Goal: Task Accomplishment & Management: Manage account settings

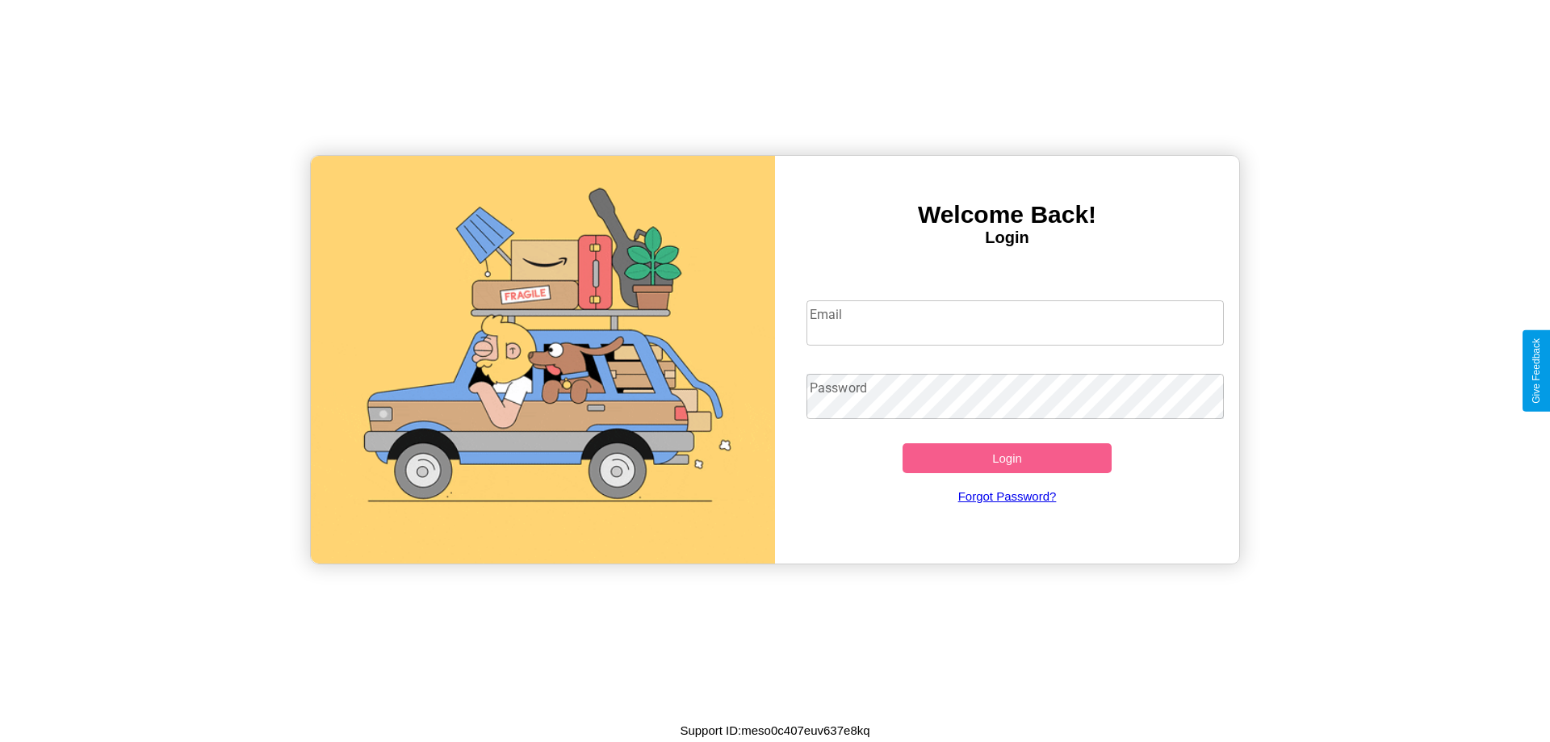
click at [1015, 322] on input "Email" at bounding box center [1016, 322] width 418 height 45
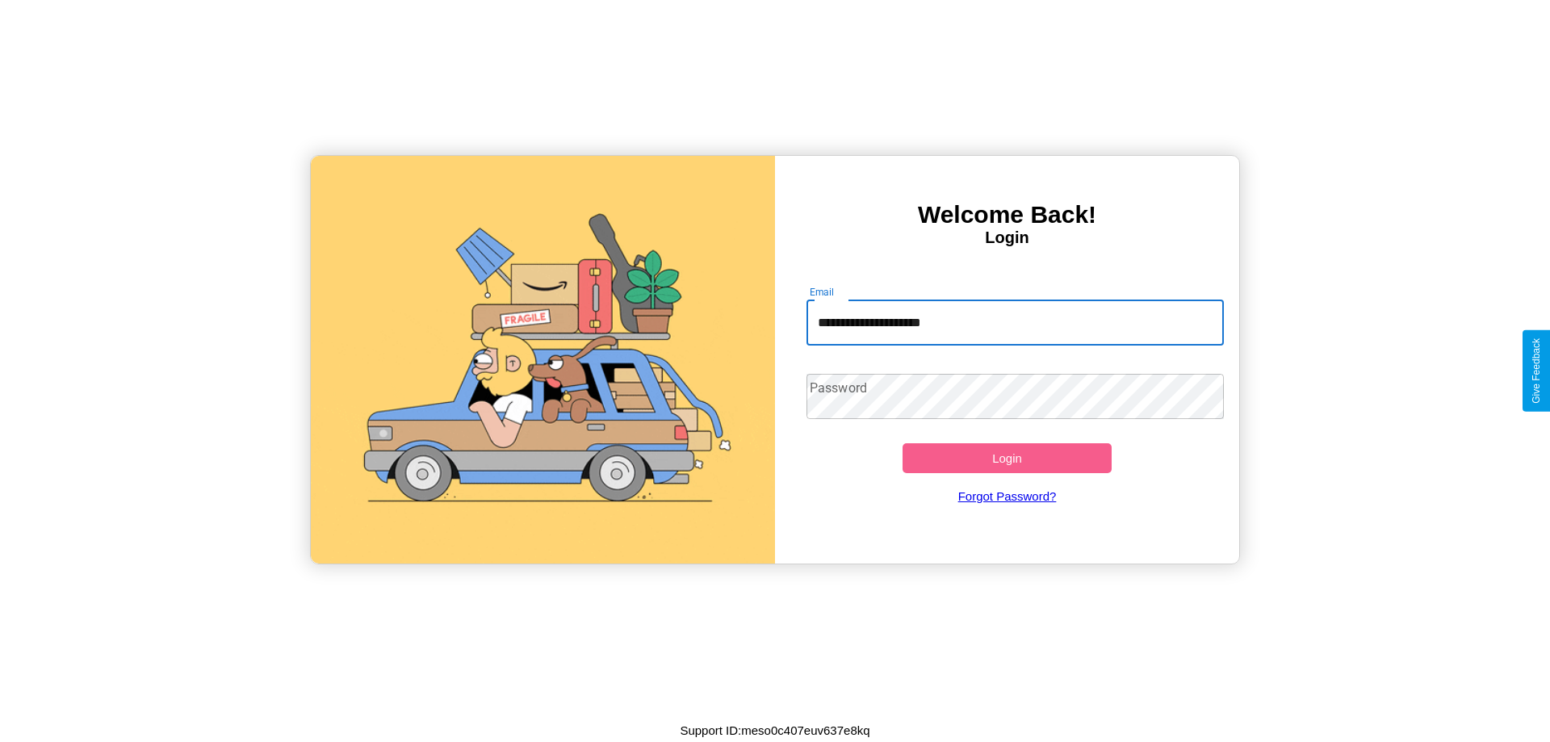
type input "**********"
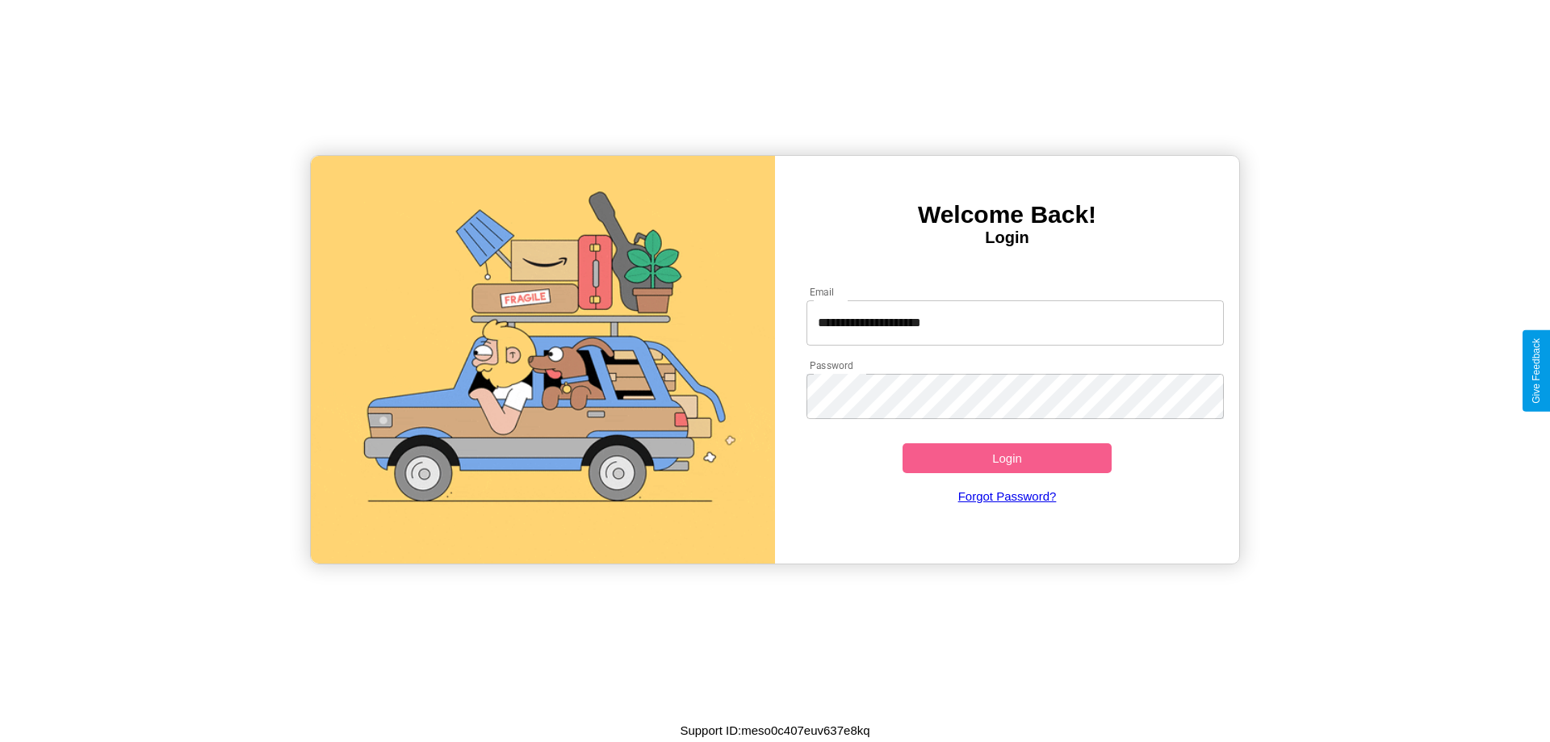
click at [1007, 458] on button "Login" at bounding box center [1007, 458] width 209 height 30
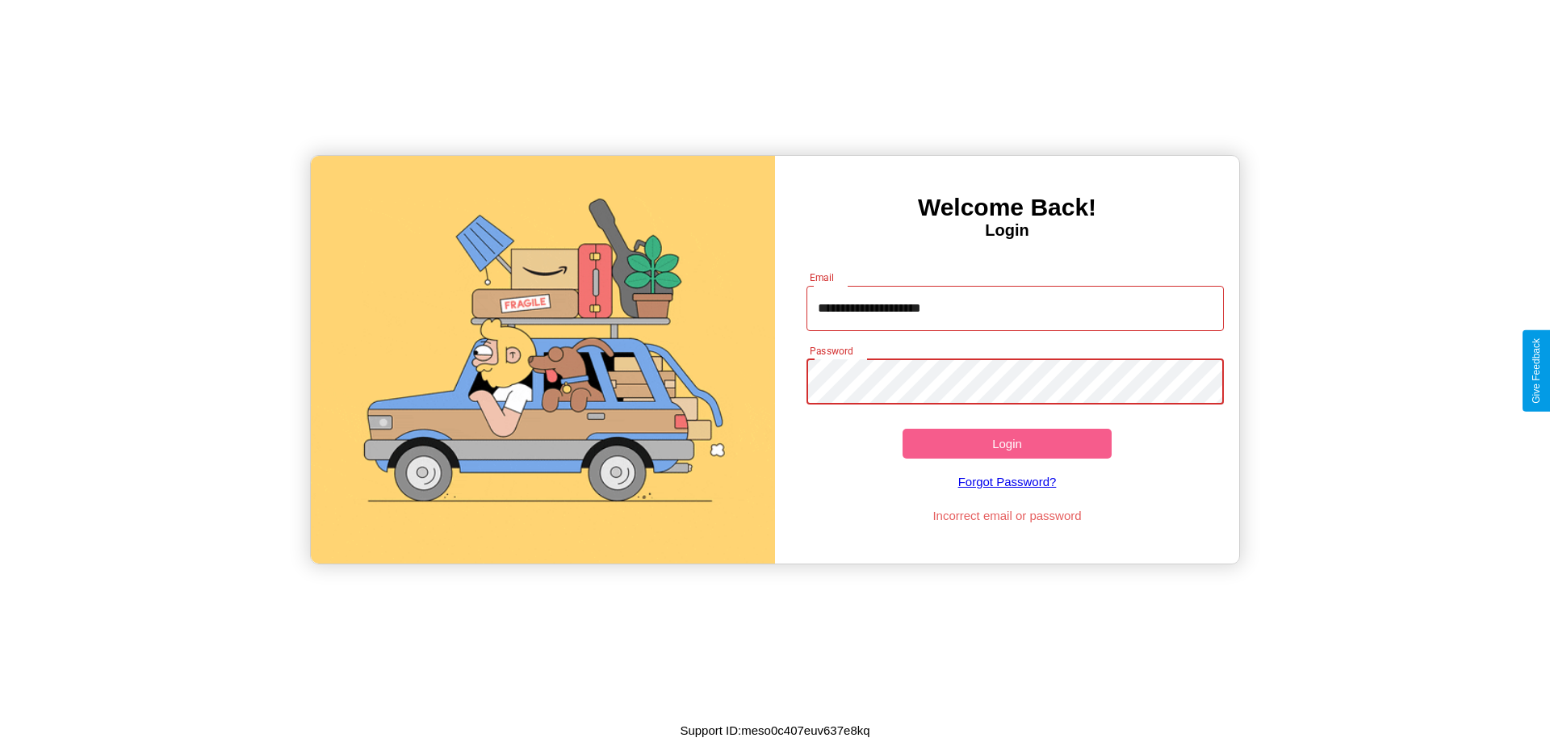
click at [1007, 443] on button "Login" at bounding box center [1007, 444] width 209 height 30
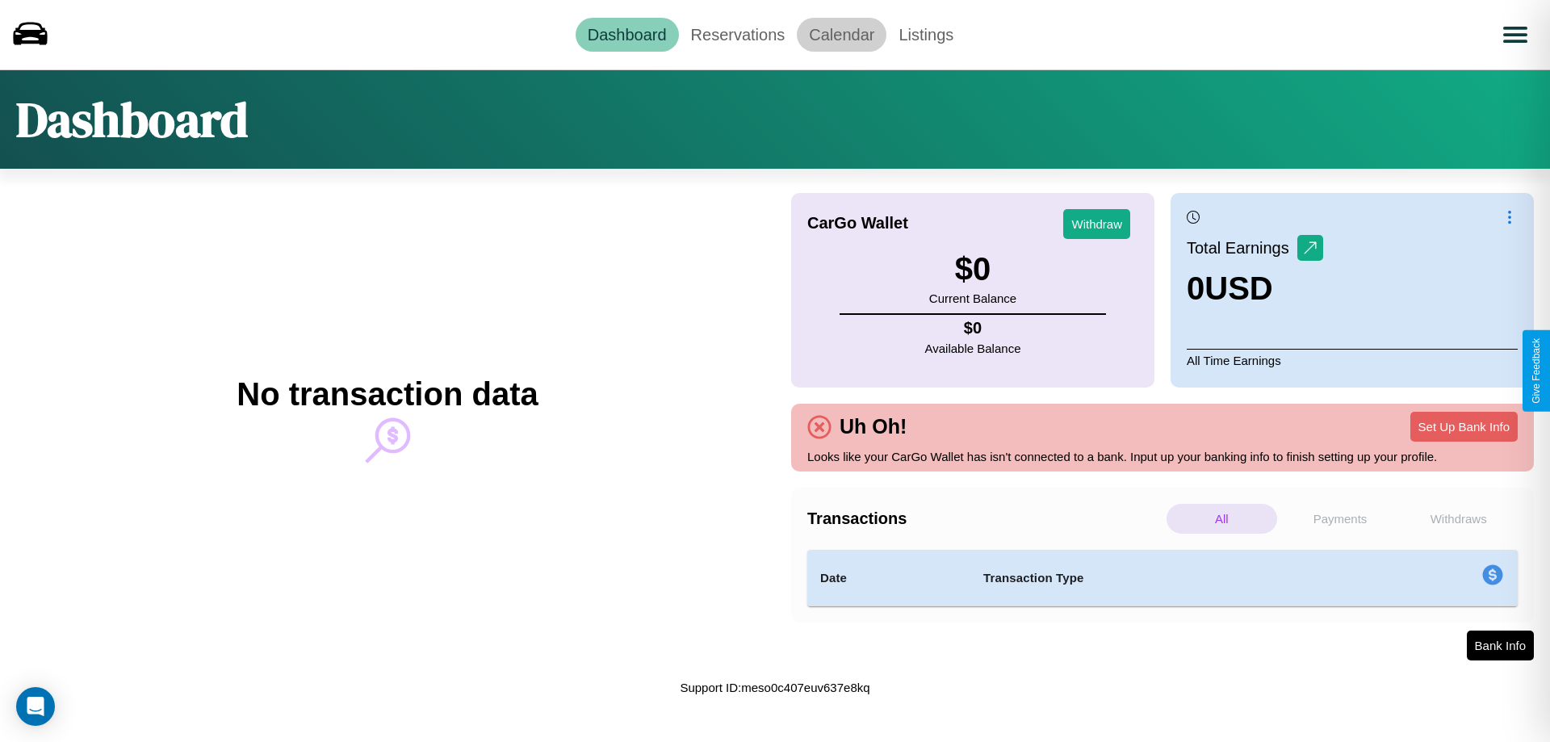
click at [841, 34] on link "Calendar" at bounding box center [842, 35] width 90 height 34
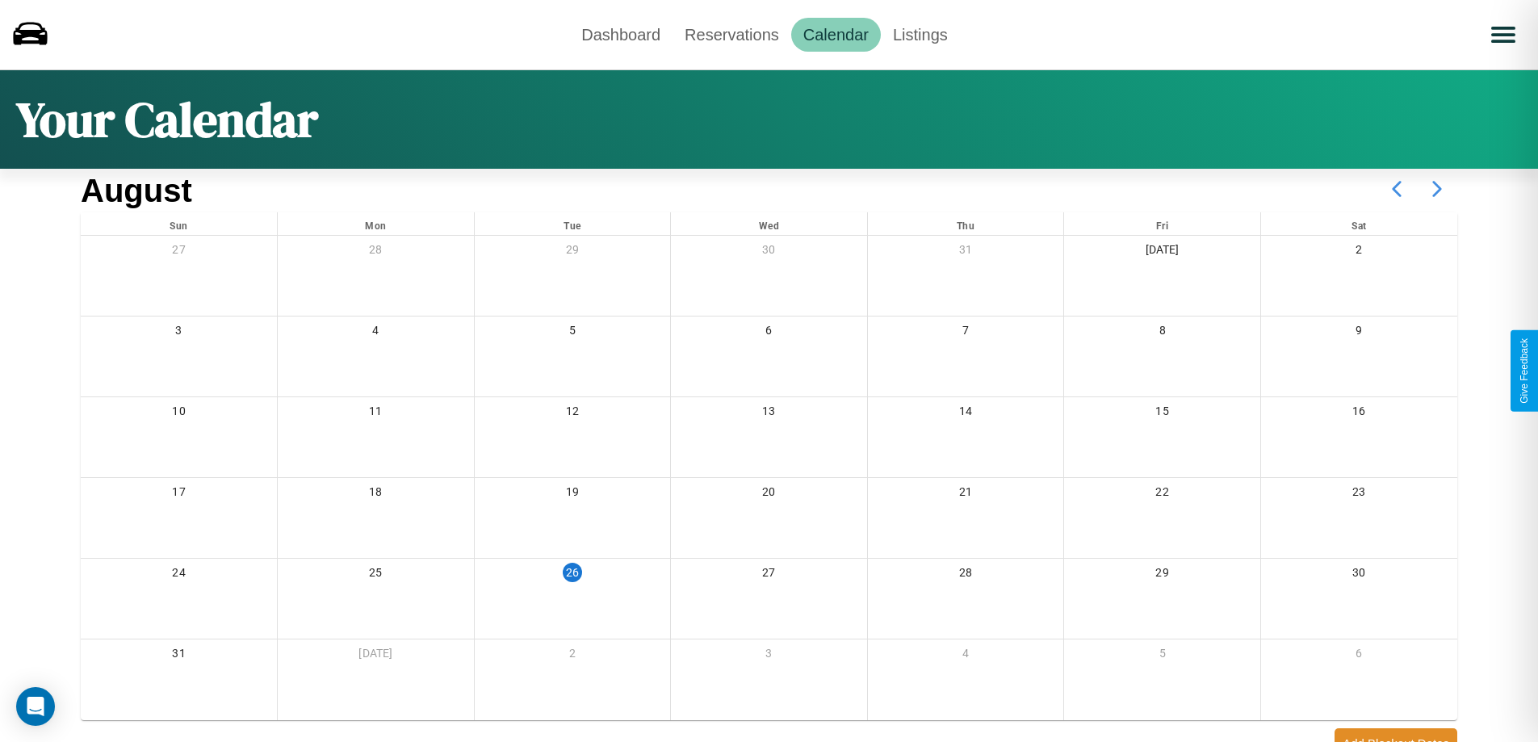
click at [1437, 189] on icon at bounding box center [1437, 189] width 40 height 40
click at [732, 34] on link "Reservations" at bounding box center [732, 35] width 119 height 34
